Goal: Information Seeking & Learning: Stay updated

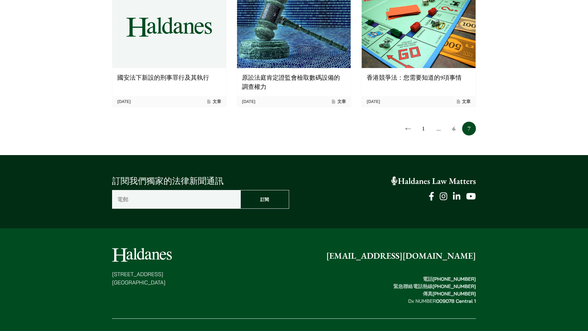
scroll to position [579, 0]
